Goal: Find specific page/section: Locate a particular part of the current website

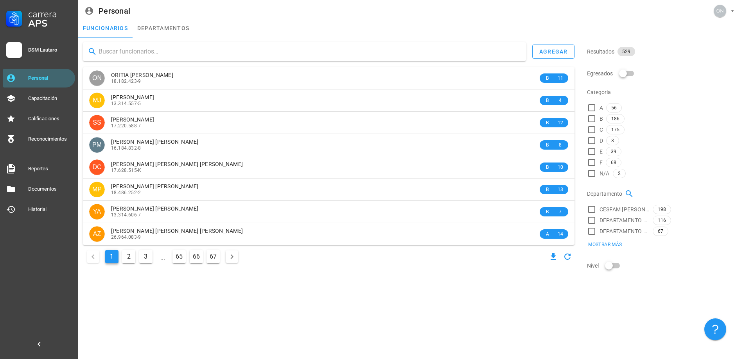
click at [134, 53] on input "text" at bounding box center [309, 51] width 421 height 13
type input "[PERSON_NAME]"
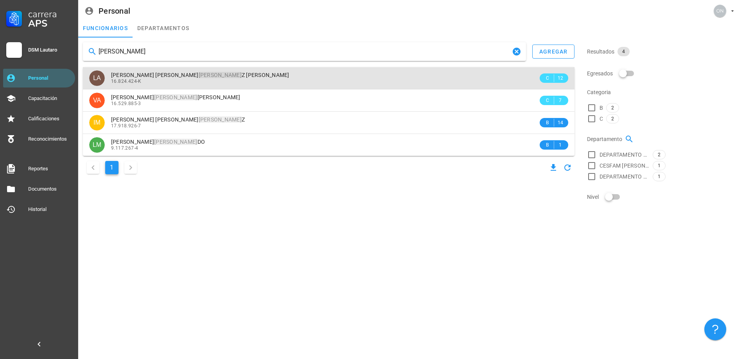
click at [144, 70] on div "[PERSON_NAME] Z [PERSON_NAME] 16.824.424-K" at bounding box center [324, 78] width 427 height 22
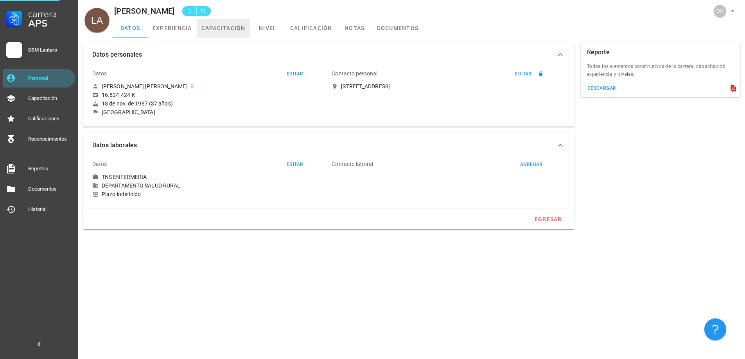
click at [216, 26] on link "capacitación" at bounding box center [224, 28] width 54 height 19
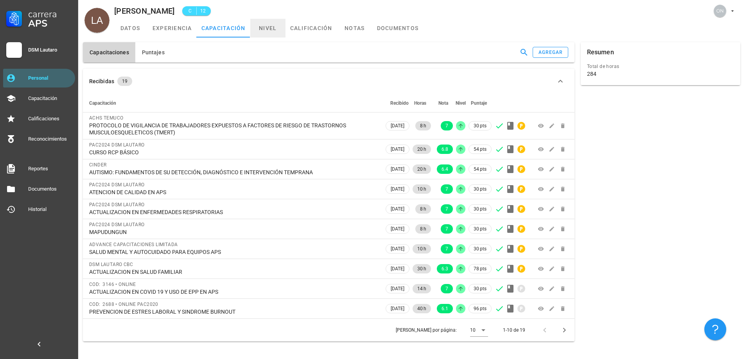
click at [270, 36] on link "nivel" at bounding box center [267, 28] width 35 height 19
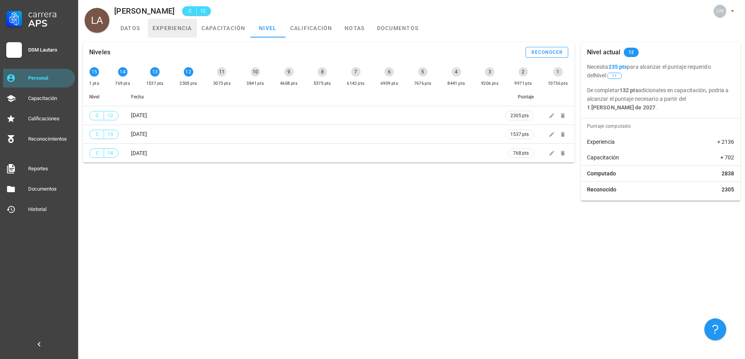
click at [172, 27] on link "experiencia" at bounding box center [172, 28] width 49 height 19
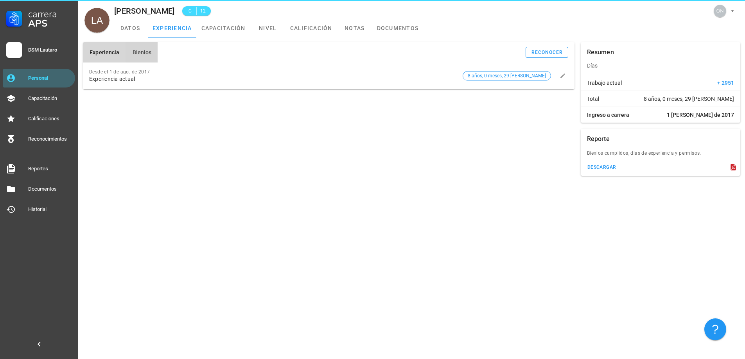
click at [150, 54] on span "Bienios" at bounding box center [142, 52] width 20 height 6
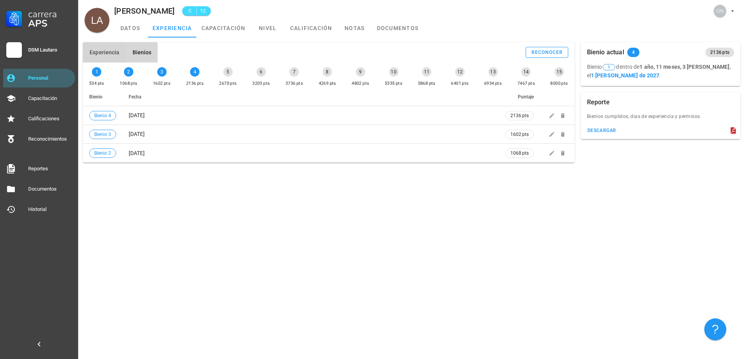
click at [115, 53] on span "Experiencia" at bounding box center [104, 52] width 30 height 6
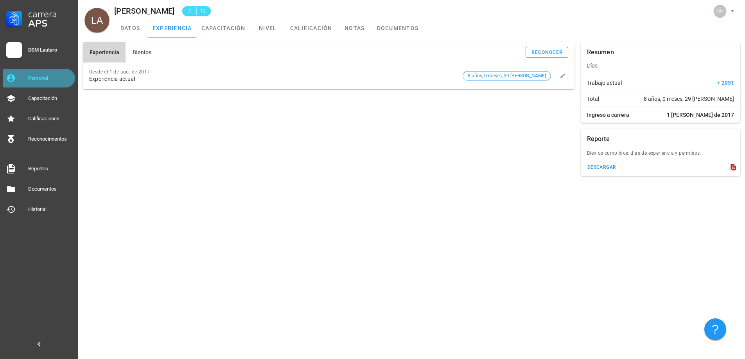
click at [48, 79] on div "Personal" at bounding box center [50, 78] width 44 height 6
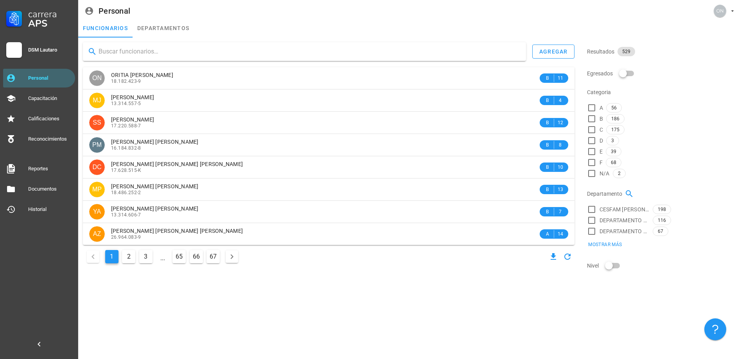
click at [146, 57] on input "text" at bounding box center [309, 51] width 421 height 13
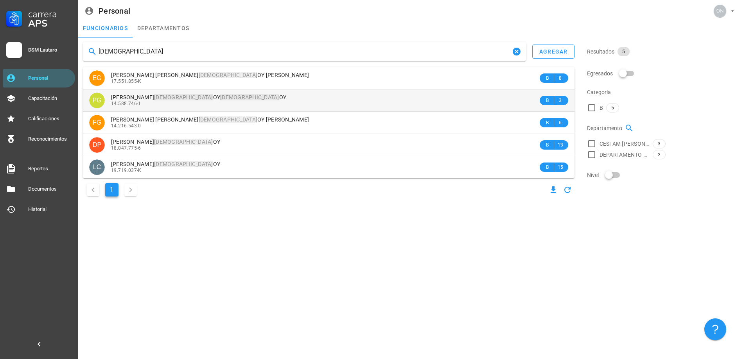
type input "[DEMOGRAPHIC_DATA]"
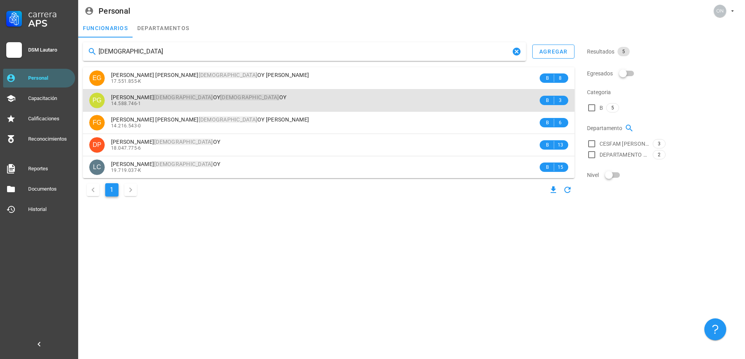
click at [160, 100] on mark "[DEMOGRAPHIC_DATA]" at bounding box center [183, 97] width 59 height 6
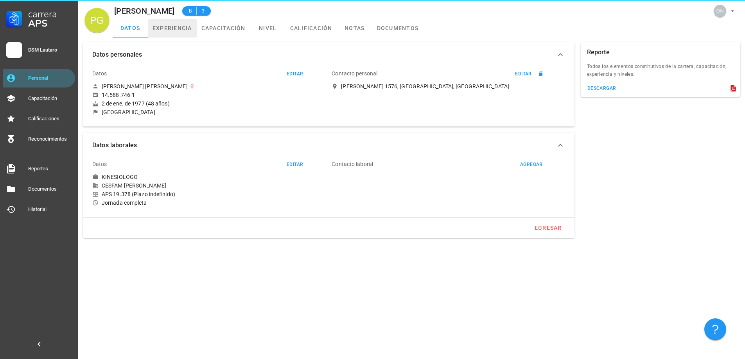
click at [183, 24] on link "experiencia" at bounding box center [172, 28] width 49 height 19
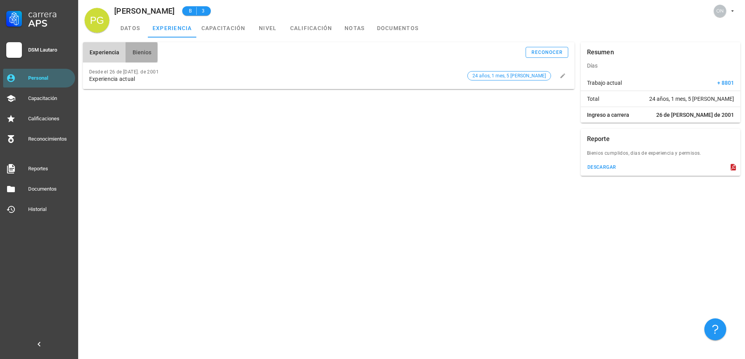
click at [140, 50] on span "Bienios" at bounding box center [142, 52] width 20 height 6
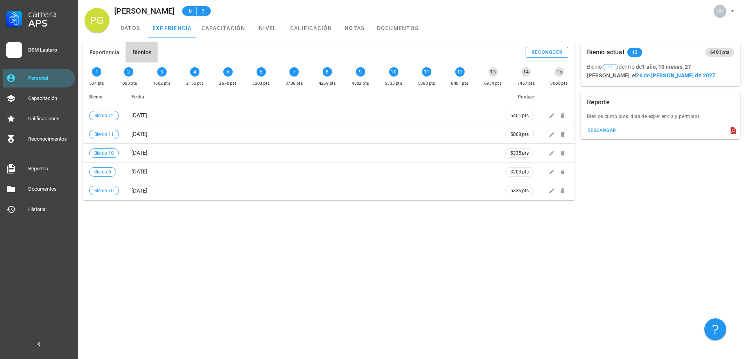
click at [77, 75] on div "Carrera APS DSM Lautaro Personal Capacitación Calificaciones Reconocimientos Re…" at bounding box center [39, 109] width 78 height 219
click at [70, 79] on div "Personal" at bounding box center [50, 78] width 44 height 6
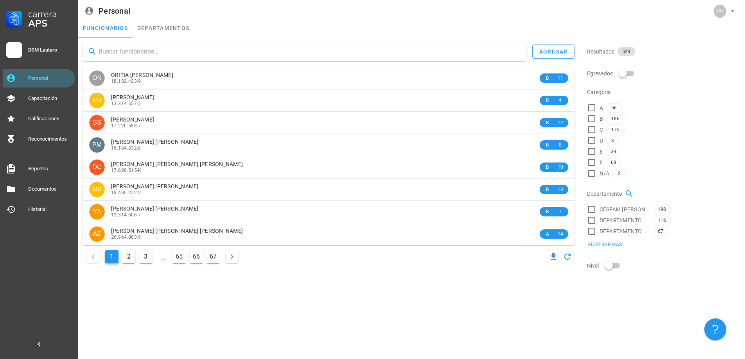
click at [151, 50] on input "text" at bounding box center [309, 51] width 421 height 13
type input "[PERSON_NAME]"
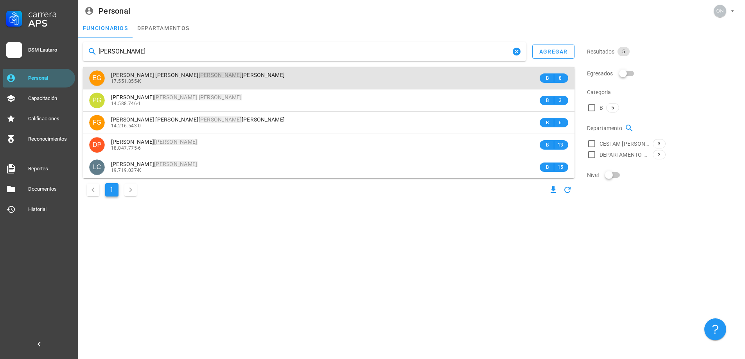
click at [171, 81] on div "17.551.855-K" at bounding box center [324, 81] width 427 height 5
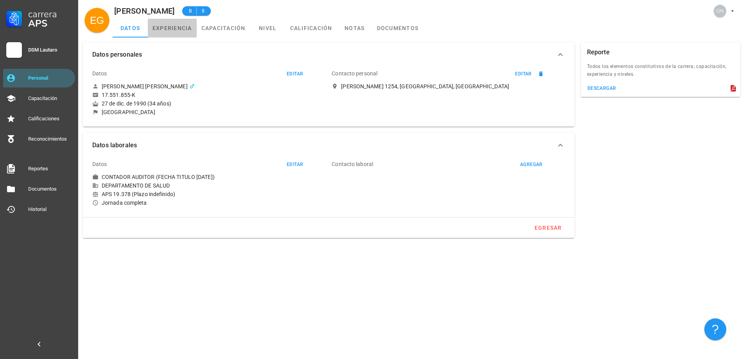
click at [178, 30] on link "experiencia" at bounding box center [172, 28] width 49 height 19
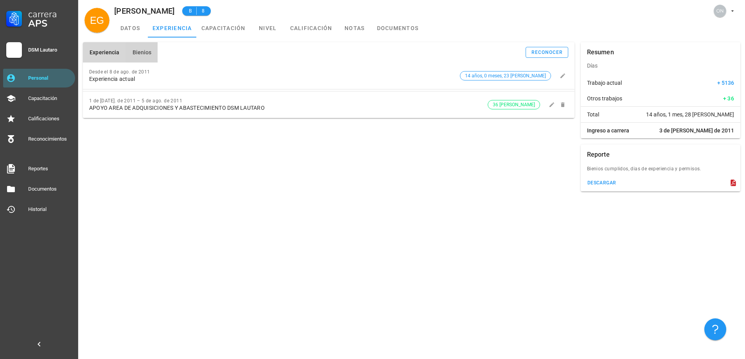
click at [139, 54] on span "Bienios" at bounding box center [142, 52] width 20 height 6
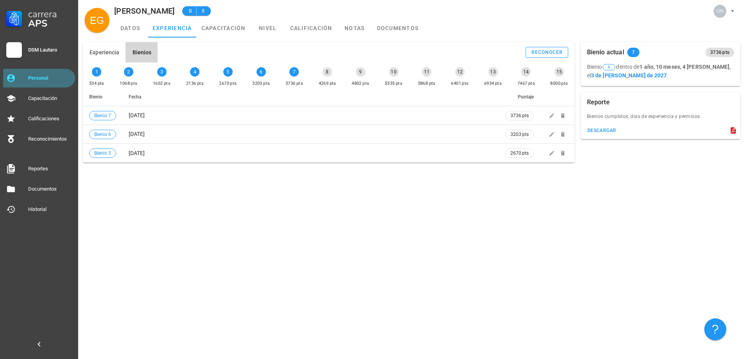
click at [48, 75] on div "Personal" at bounding box center [50, 78] width 44 height 13
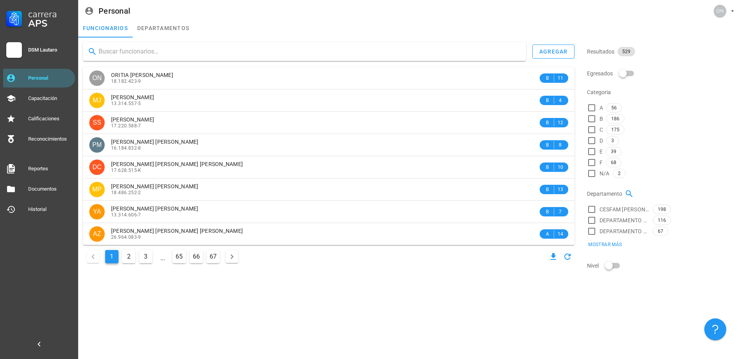
click at [117, 55] on input "text" at bounding box center [309, 51] width 421 height 13
type input "MILL"
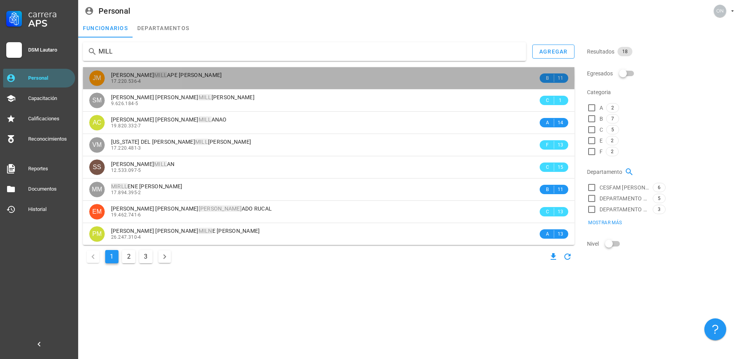
click at [135, 77] on span "[PERSON_NAME] APE [PERSON_NAME]" at bounding box center [166, 75] width 111 height 6
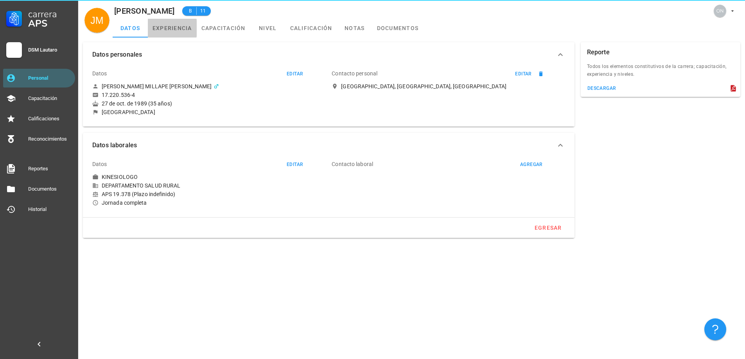
click at [174, 36] on link "experiencia" at bounding box center [172, 28] width 49 height 19
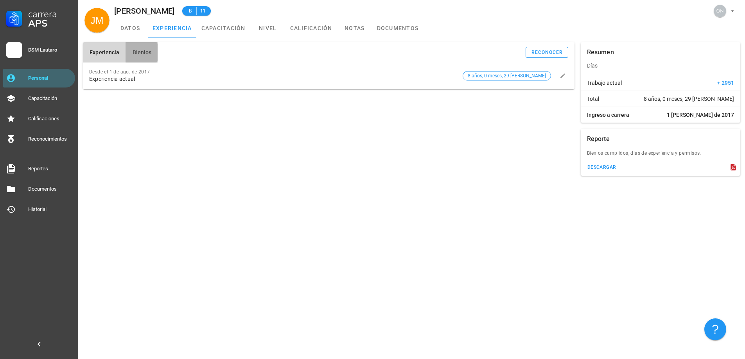
click at [147, 52] on span "Bienios" at bounding box center [142, 52] width 20 height 6
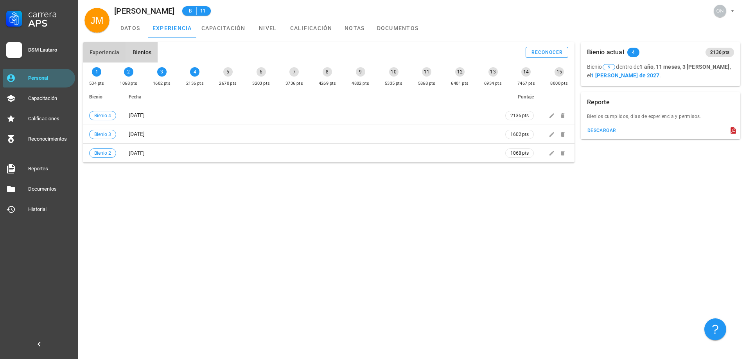
click at [106, 53] on span "Experiencia" at bounding box center [104, 52] width 30 height 6
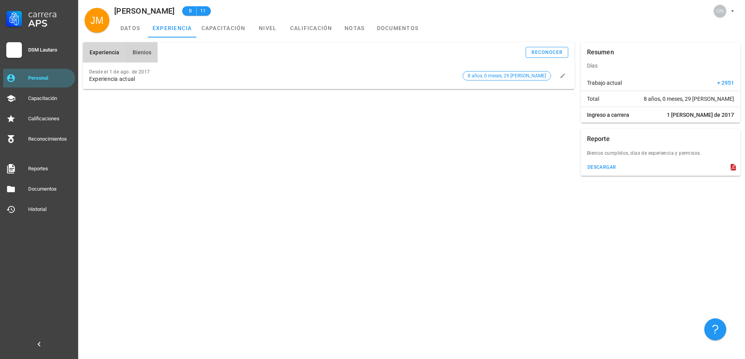
click at [137, 49] on span "Bienios" at bounding box center [142, 52] width 20 height 6
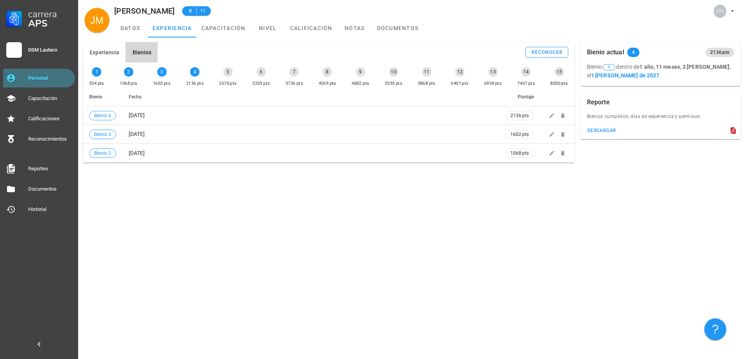
click at [46, 75] on div "Personal" at bounding box center [50, 78] width 44 height 13
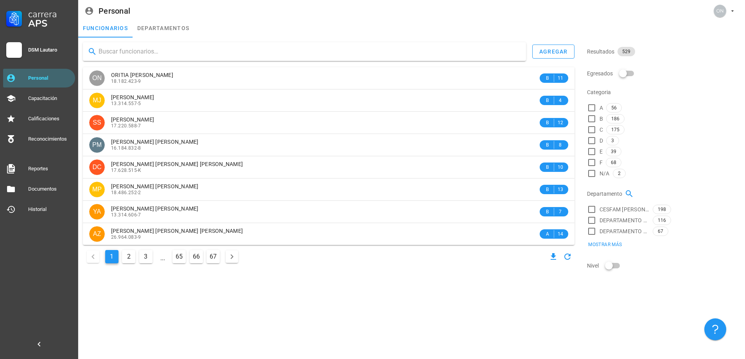
click at [167, 51] on input "text" at bounding box center [309, 51] width 421 height 13
type input "[PERSON_NAME]"
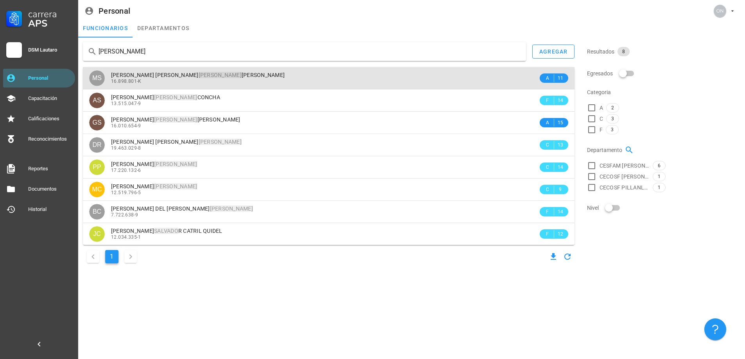
click at [199, 73] on mark "[PERSON_NAME]" at bounding box center [220, 75] width 43 height 6
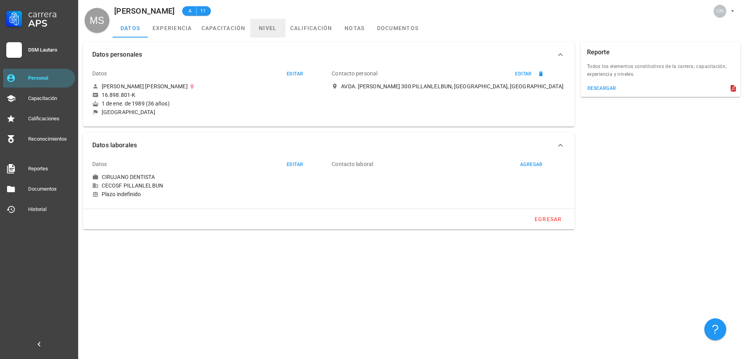
click at [266, 27] on link "nivel" at bounding box center [267, 28] width 35 height 19
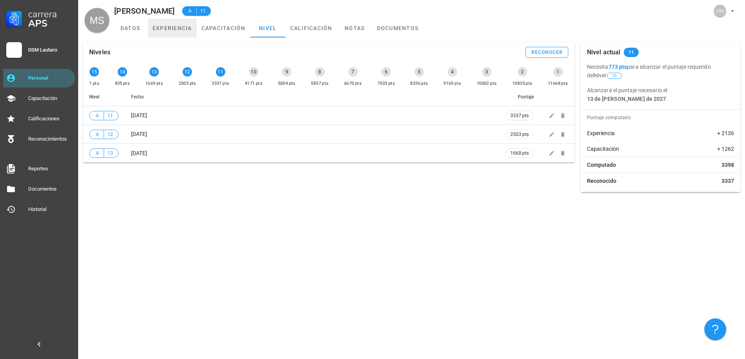
click at [173, 33] on link "experiencia" at bounding box center [172, 28] width 49 height 19
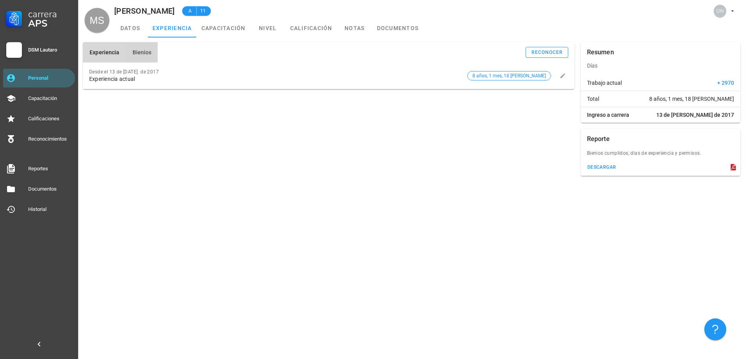
click at [142, 47] on button "Bienios" at bounding box center [142, 52] width 32 height 20
